Goal: Task Accomplishment & Management: Use online tool/utility

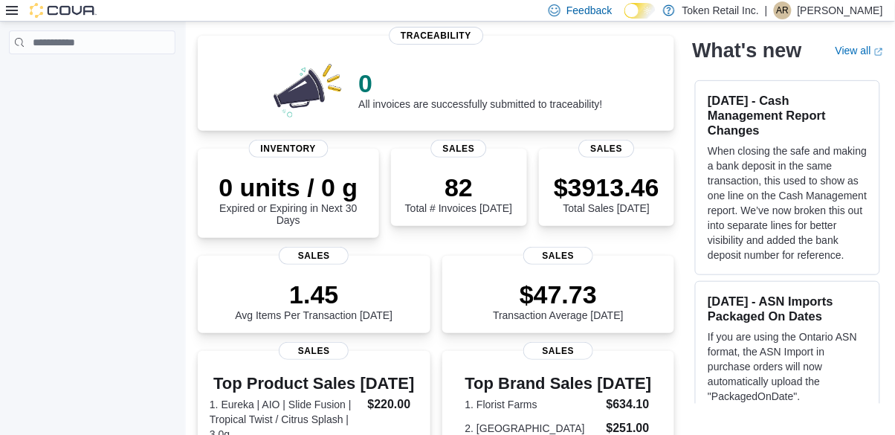
scroll to position [105, 0]
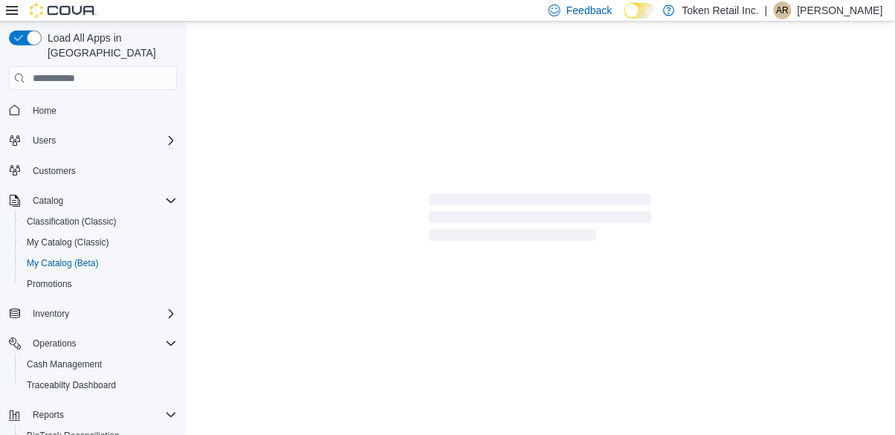
select select "**********"
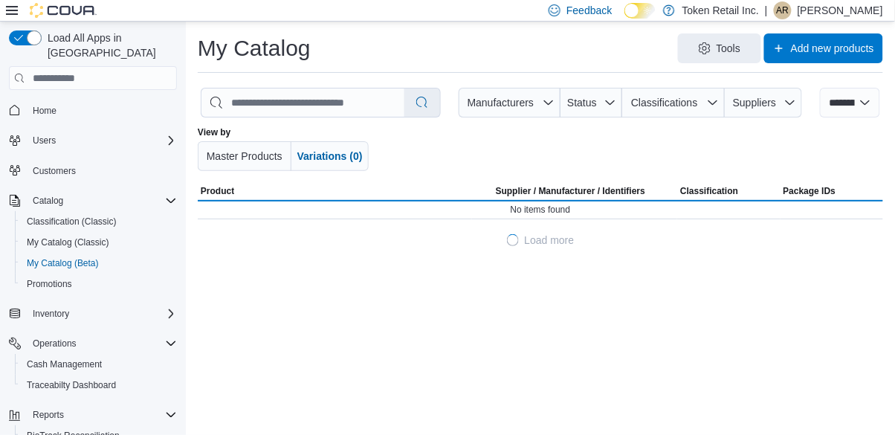
scroll to position [33, 0]
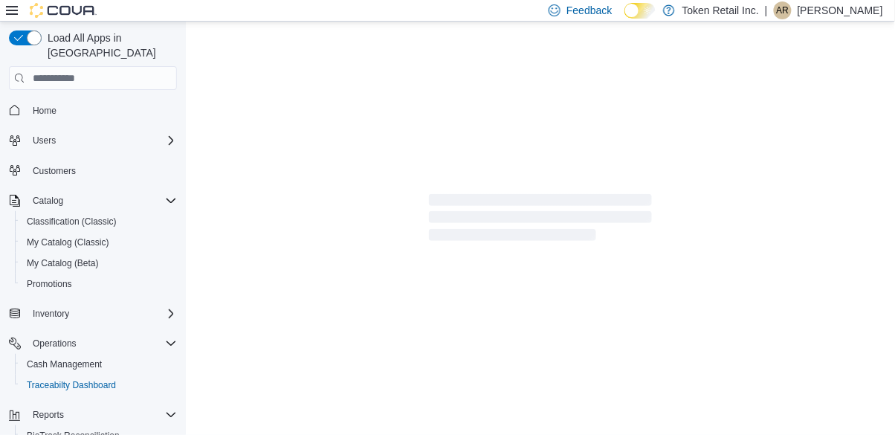
scroll to position [33, 0]
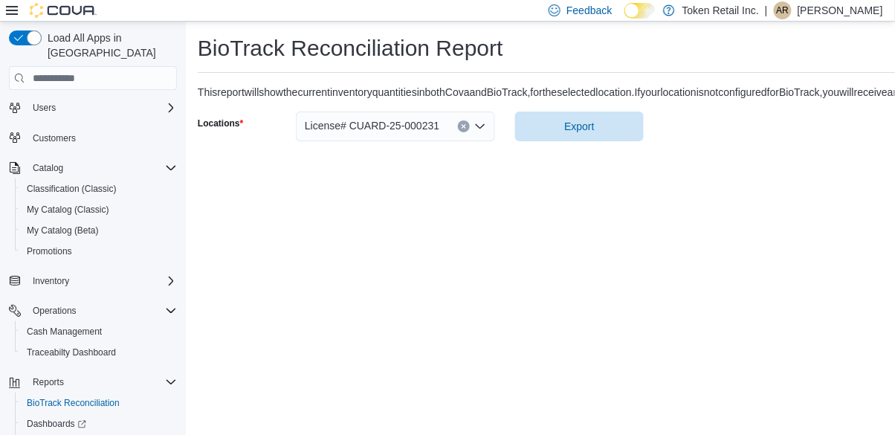
scroll to position [71, 0]
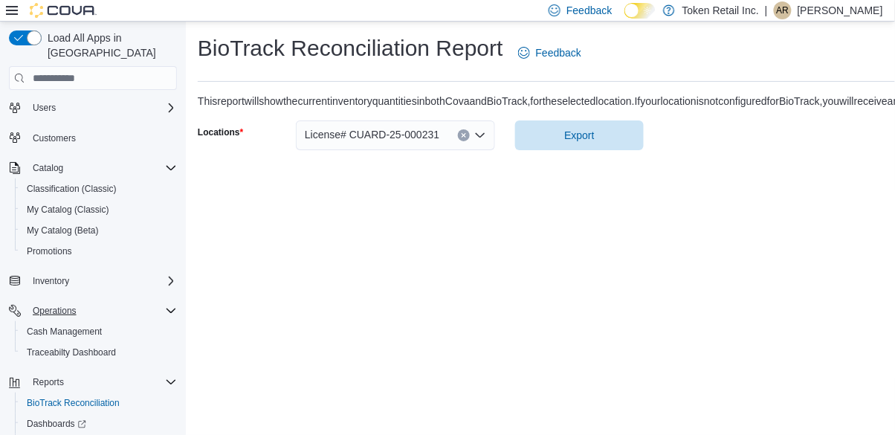
click at [149, 302] on div "Operations" at bounding box center [102, 311] width 150 height 18
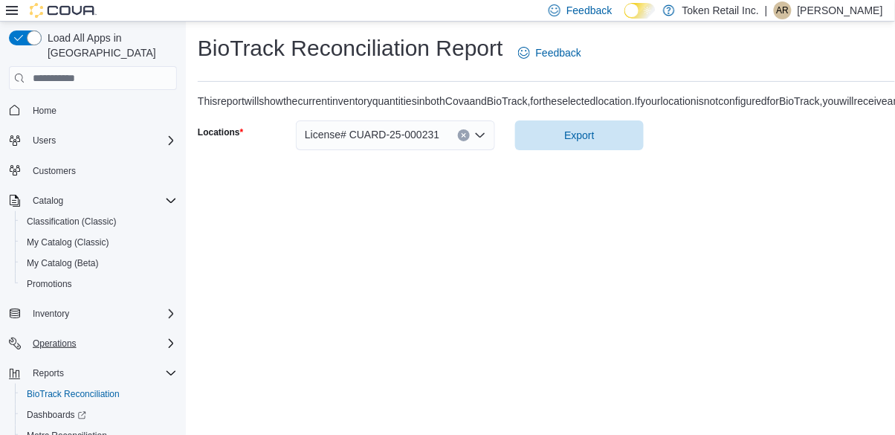
scroll to position [0, 0]
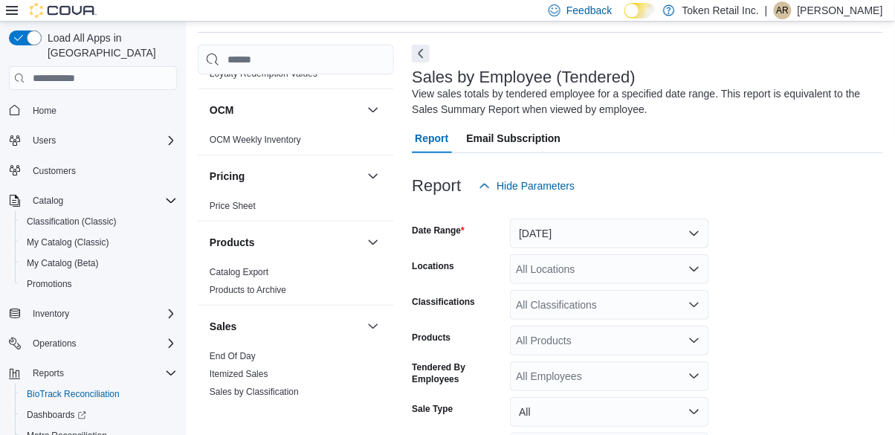
scroll to position [498, 0]
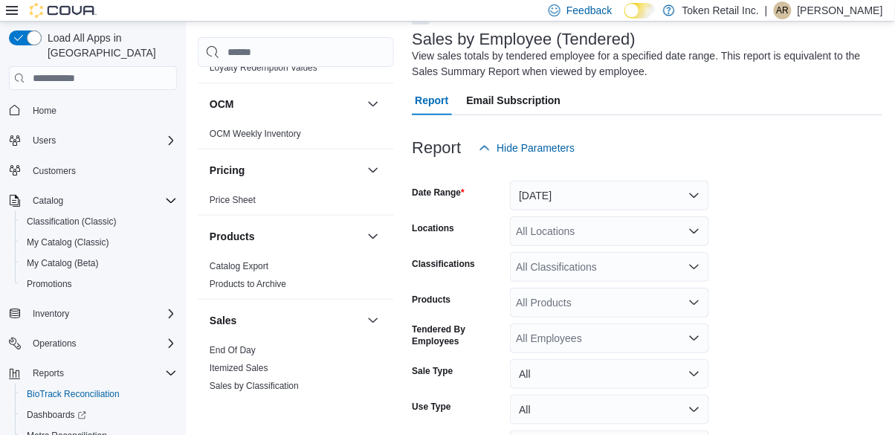
scroll to position [116, 0]
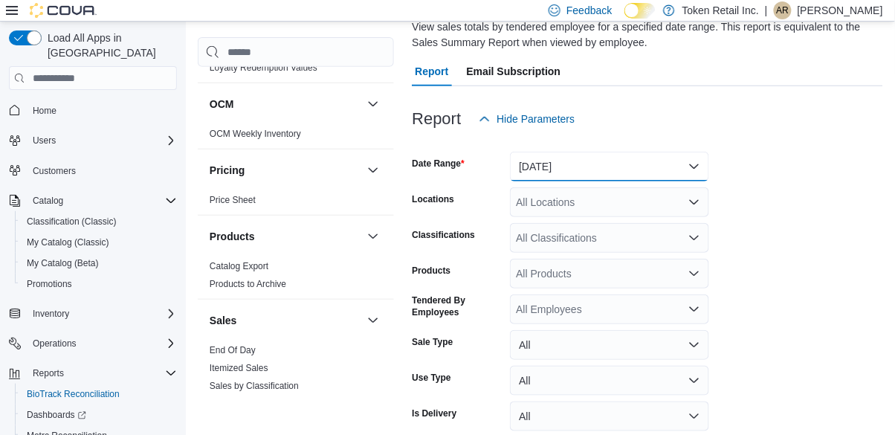
click at [660, 168] on button "Yesterday" at bounding box center [609, 167] width 199 height 30
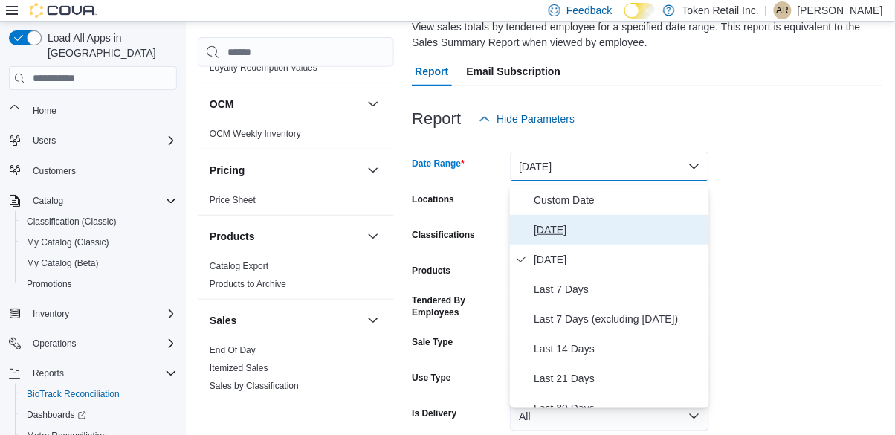
click at [640, 240] on button "Today" at bounding box center [609, 230] width 199 height 30
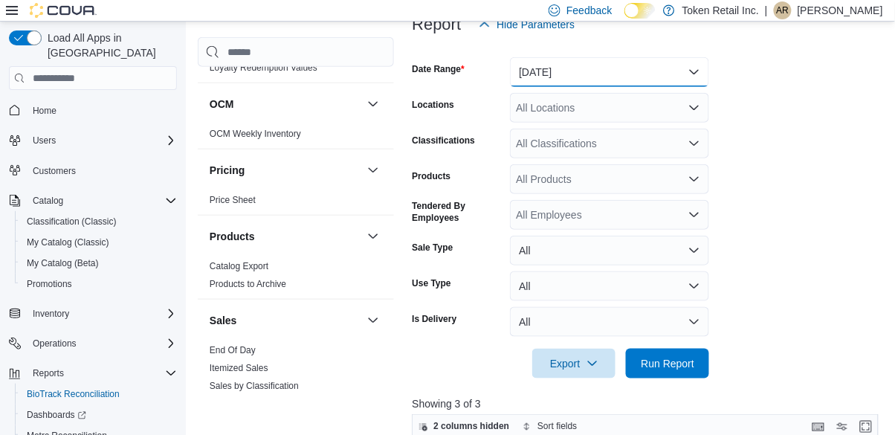
click at [652, 63] on button "Today" at bounding box center [609, 72] width 199 height 30
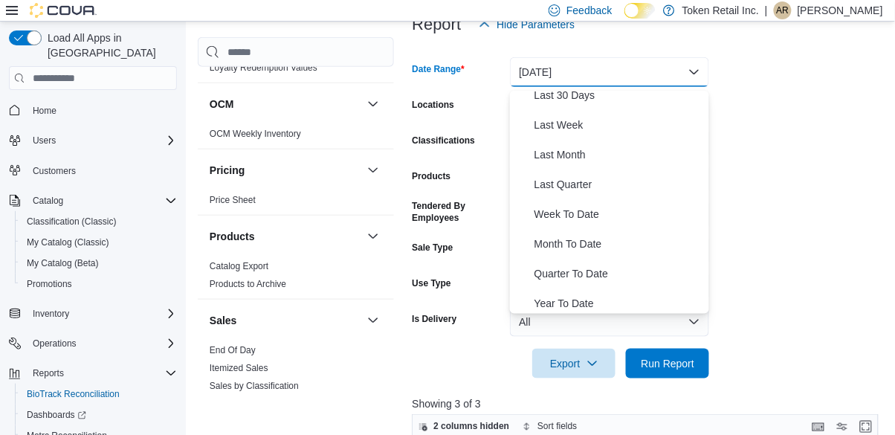
scroll to position [222, 0]
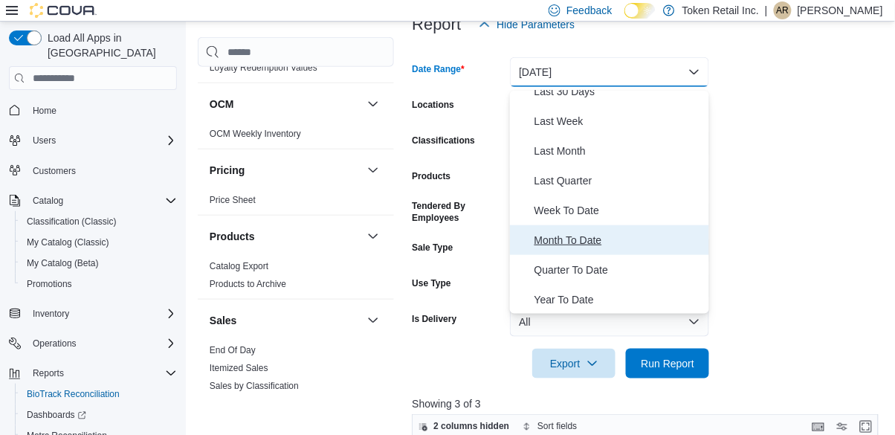
click at [600, 236] on span "Month To Date" at bounding box center [617, 240] width 169 height 18
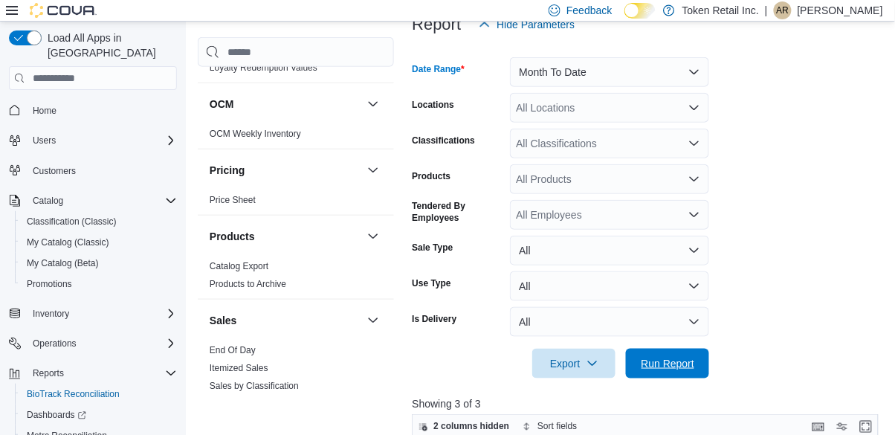
click at [682, 366] on span "Run Report" at bounding box center [667, 363] width 53 height 15
